Goal: Check status

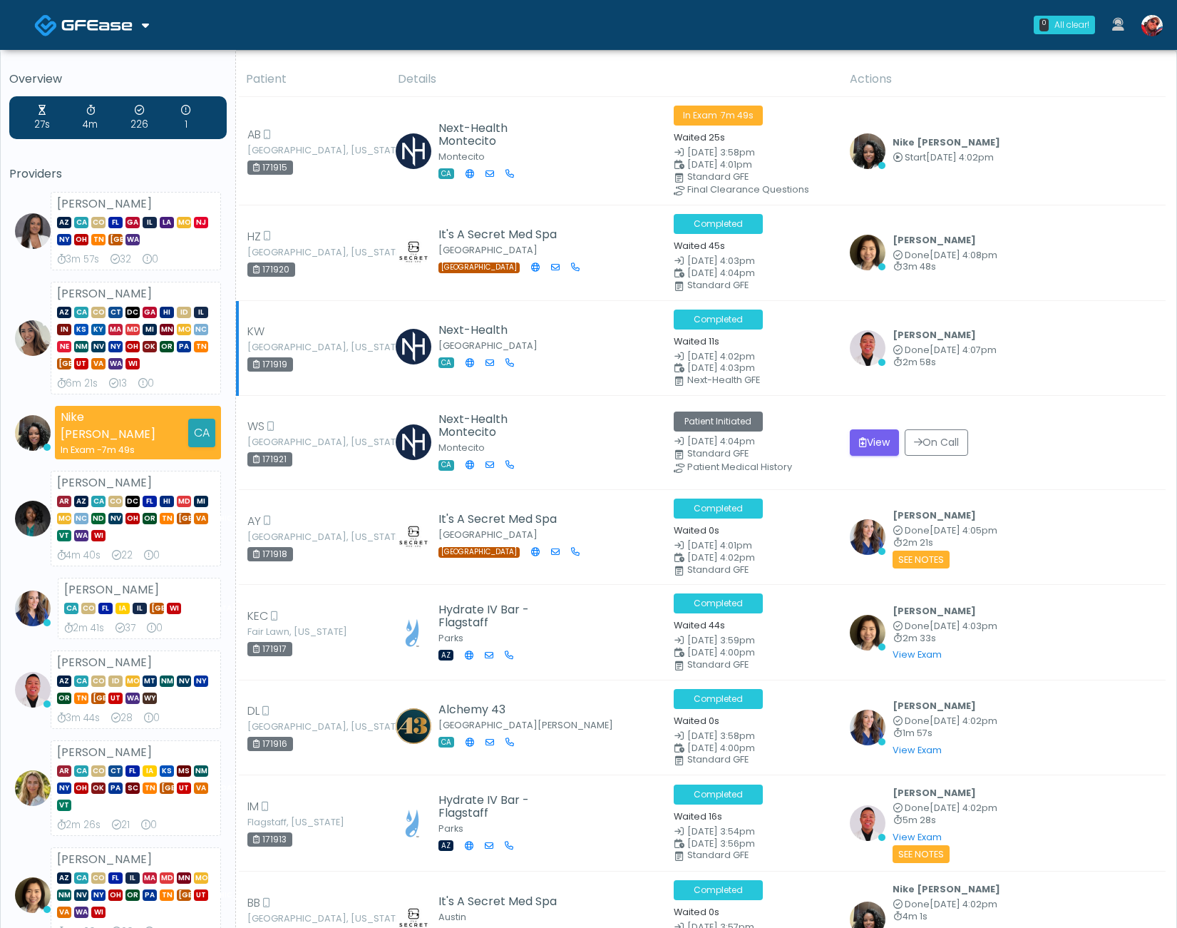
click at [1016, 354] on div "[PERSON_NAME] Done [DATE] 4:07pm 2m 58s View Exam | Unreview" at bounding box center [1003, 348] width 307 height 44
